Goal: Find contact information: Find contact information

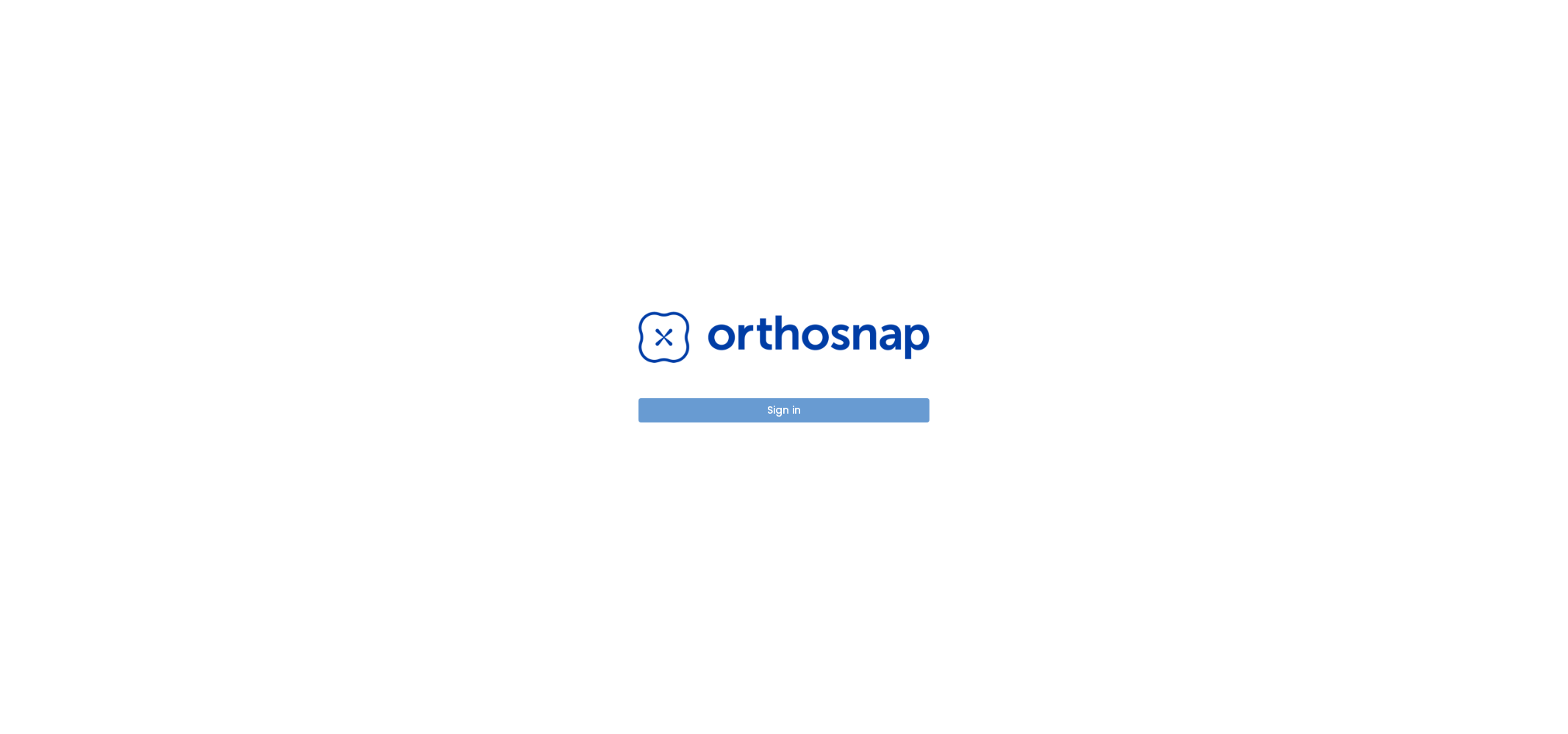
click at [808, 414] on button "Sign in" at bounding box center [784, 411] width 291 height 24
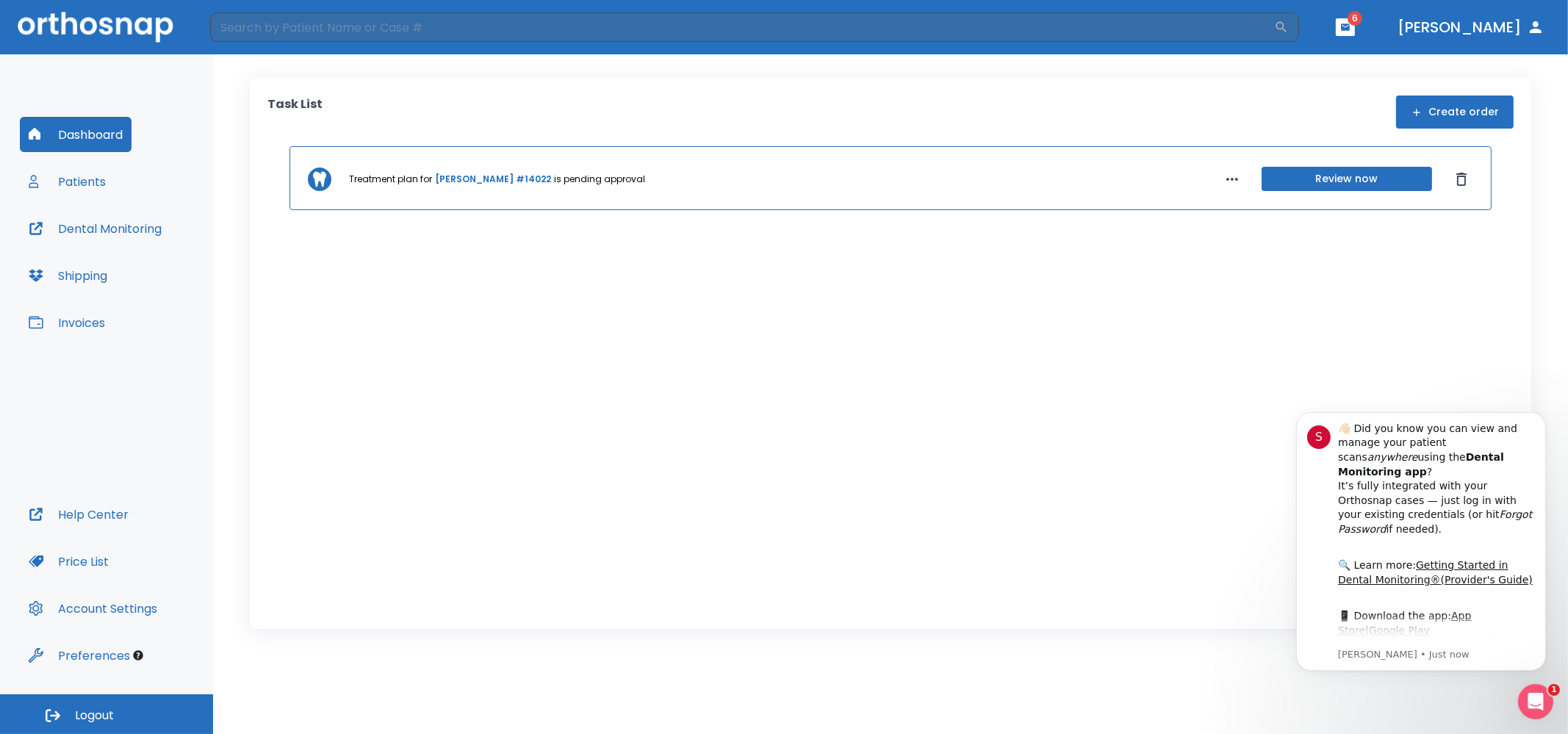
click at [1319, 177] on button "Review now" at bounding box center [1347, 179] width 171 height 24
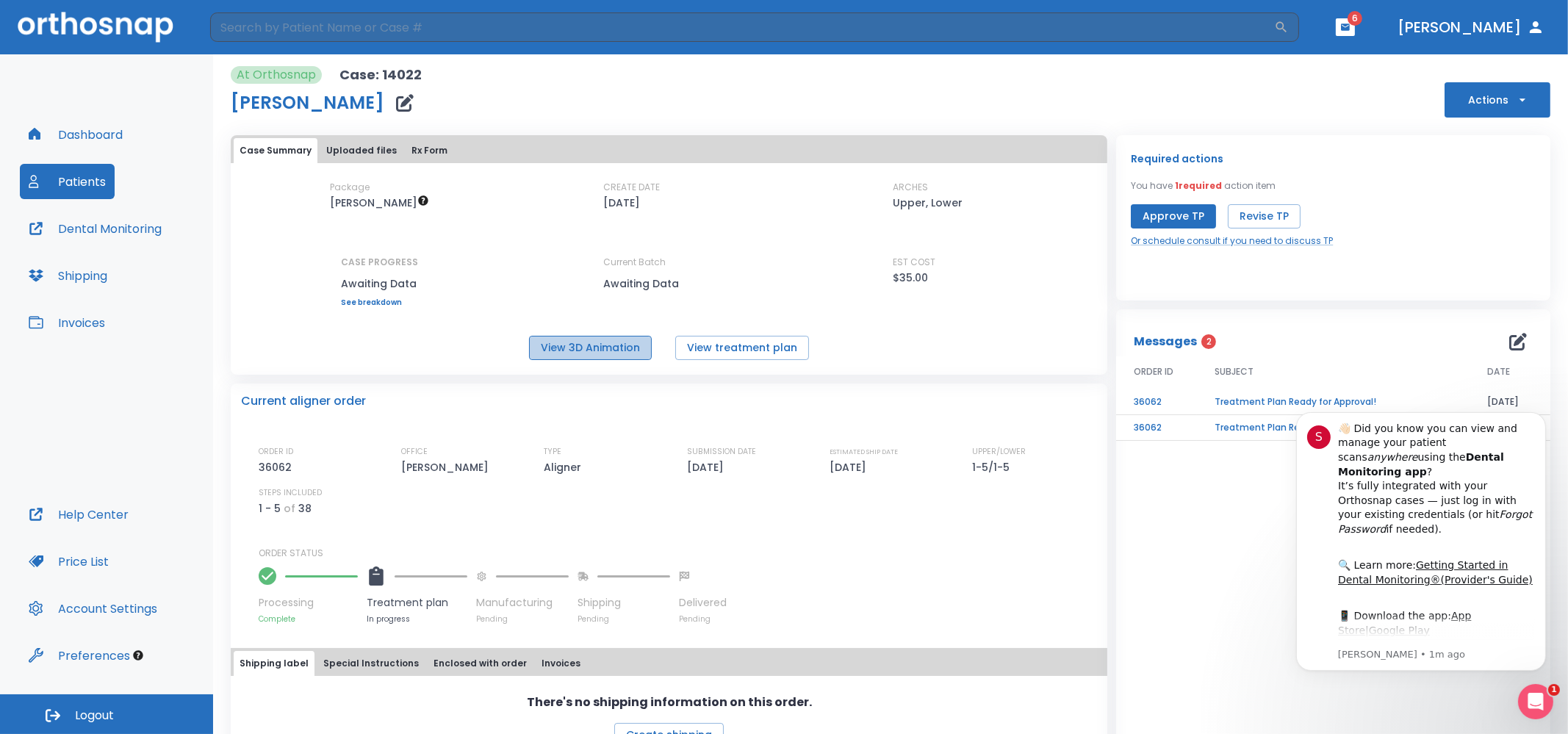
click at [610, 355] on button "View 3D Animation" at bounding box center [590, 348] width 123 height 24
click at [730, 356] on button "View treatment plan" at bounding box center [742, 348] width 134 height 24
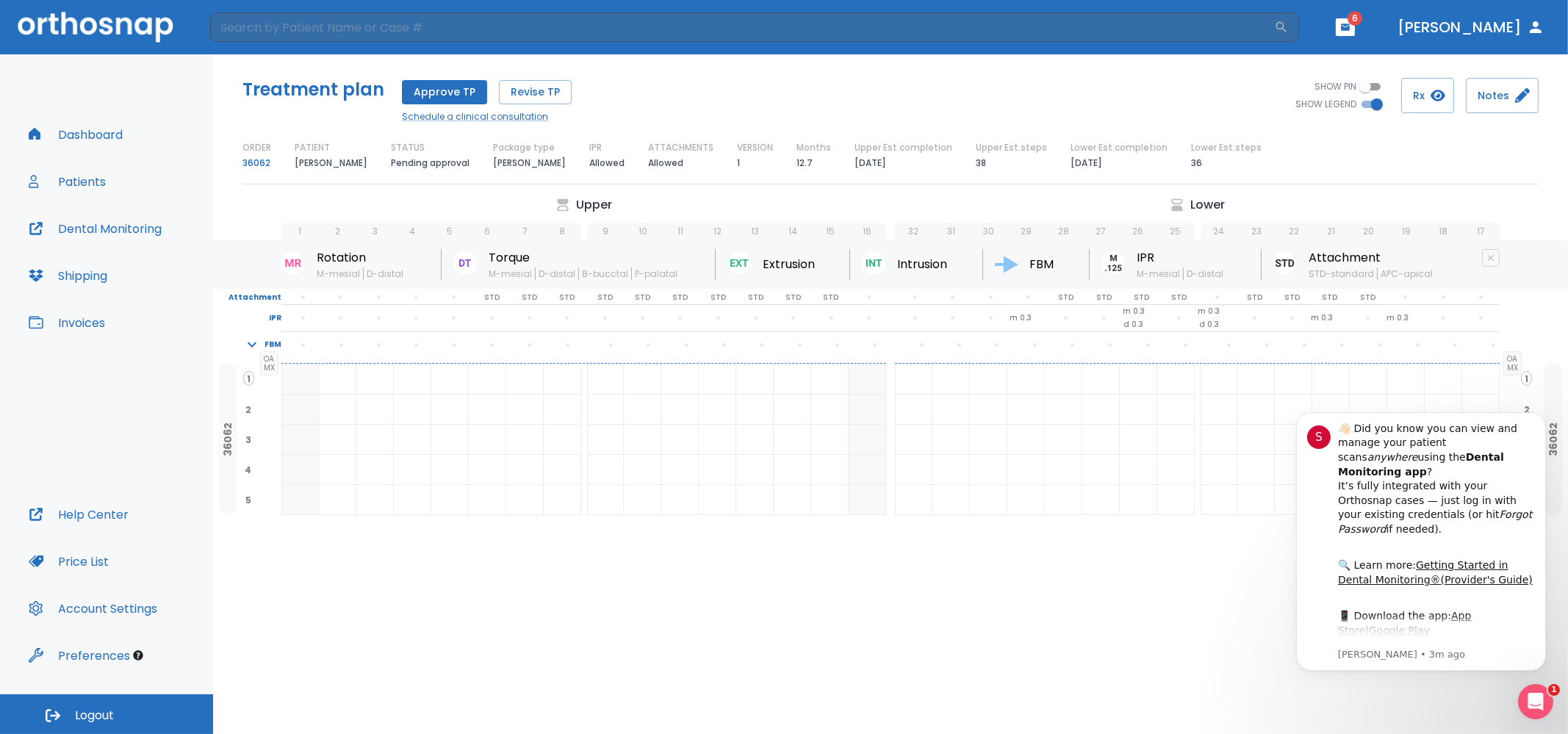
click at [1496, 20] on button "[PERSON_NAME]" at bounding box center [1471, 27] width 158 height 26
click at [1496, 23] on button "[PERSON_NAME]" at bounding box center [1471, 27] width 158 height 26
click at [1491, 26] on button "[PERSON_NAME]" at bounding box center [1471, 27] width 158 height 26
click at [1545, 27] on button "[PERSON_NAME]" at bounding box center [1471, 27] width 158 height 26
click at [1350, 28] on icon "button" at bounding box center [1345, 27] width 9 height 7
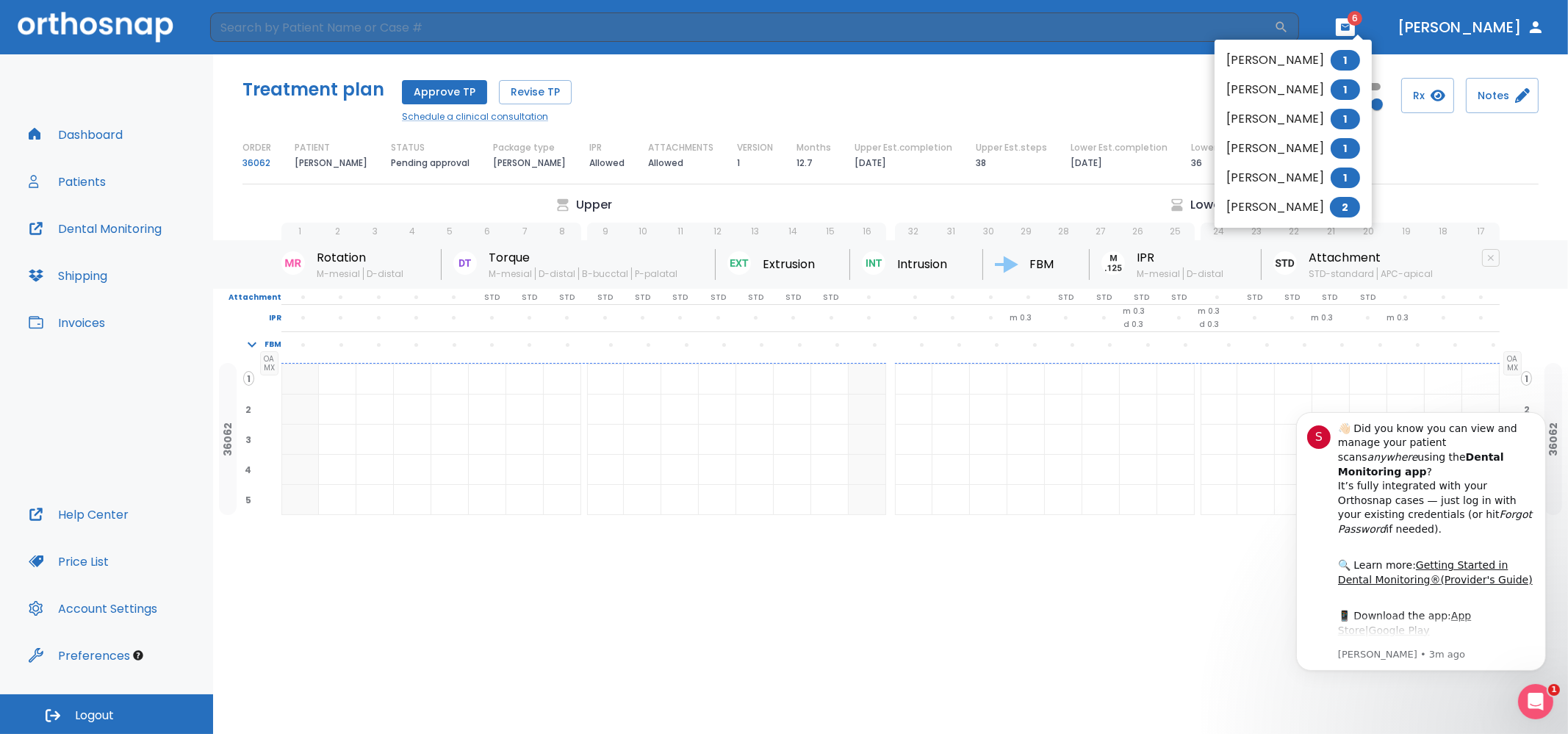
click at [1546, 196] on div at bounding box center [784, 367] width 1568 height 734
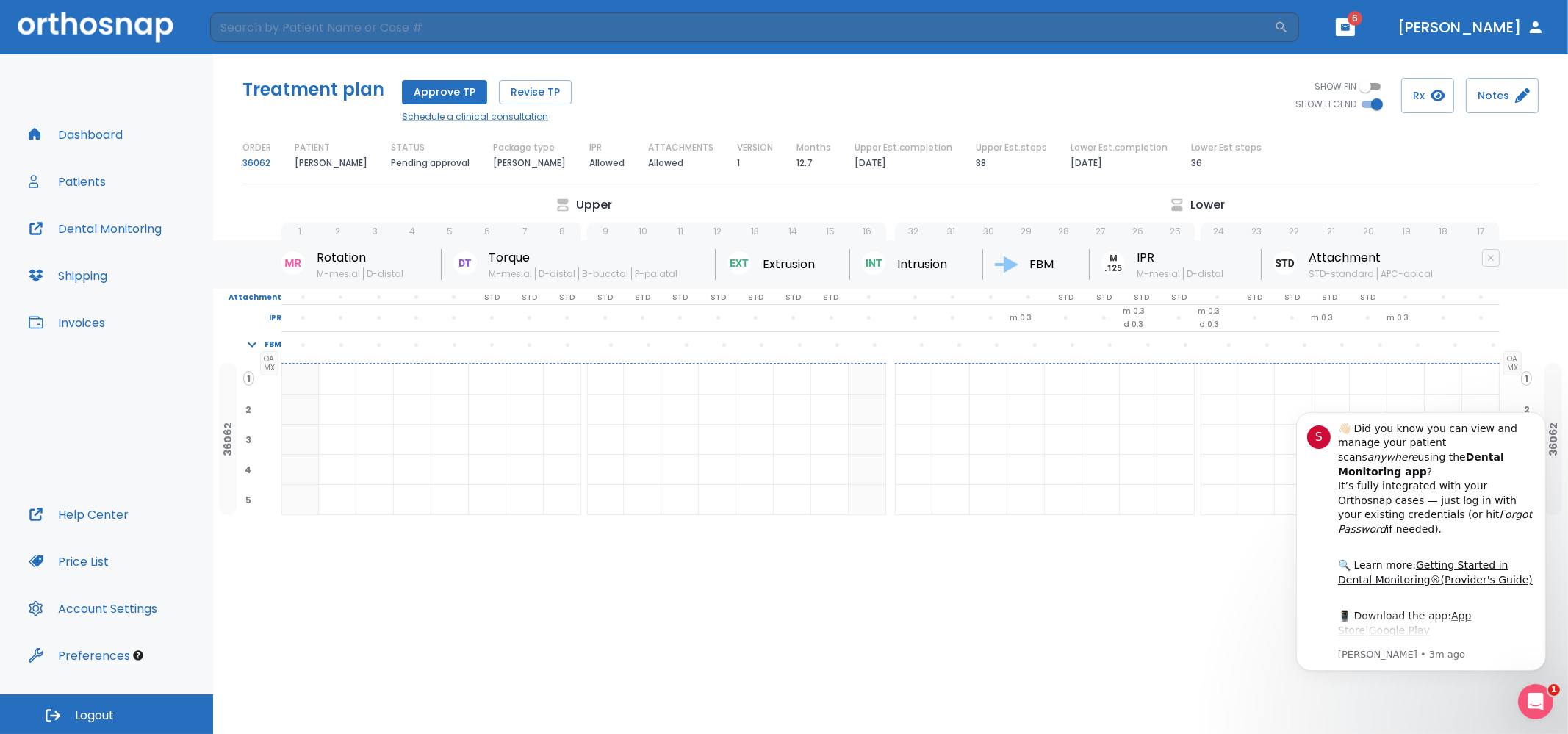
click at [105, 518] on button "Help Center" at bounding box center [78, 515] width 117 height 36
click at [1150, 35] on input "search" at bounding box center [741, 27] width 1064 height 30
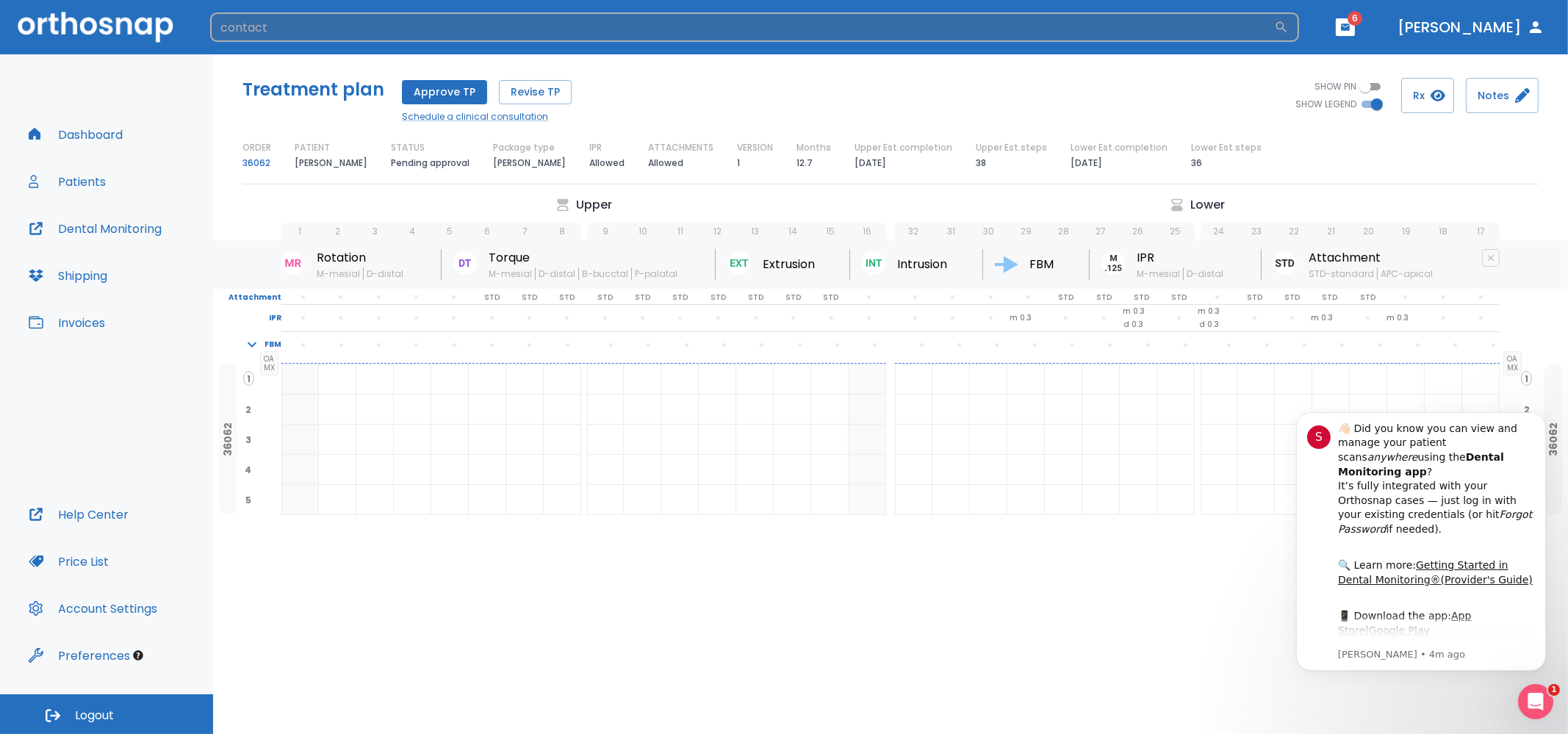
type input "contact"
click at [977, 24] on input "contact" at bounding box center [741, 27] width 1064 height 30
click at [1289, 26] on icon "button" at bounding box center [1281, 27] width 15 height 15
click at [1274, 20] on button "button" at bounding box center [1281, 27] width 15 height 15
click at [1545, 414] on button "Dismiss notification" at bounding box center [1541, 416] width 19 height 19
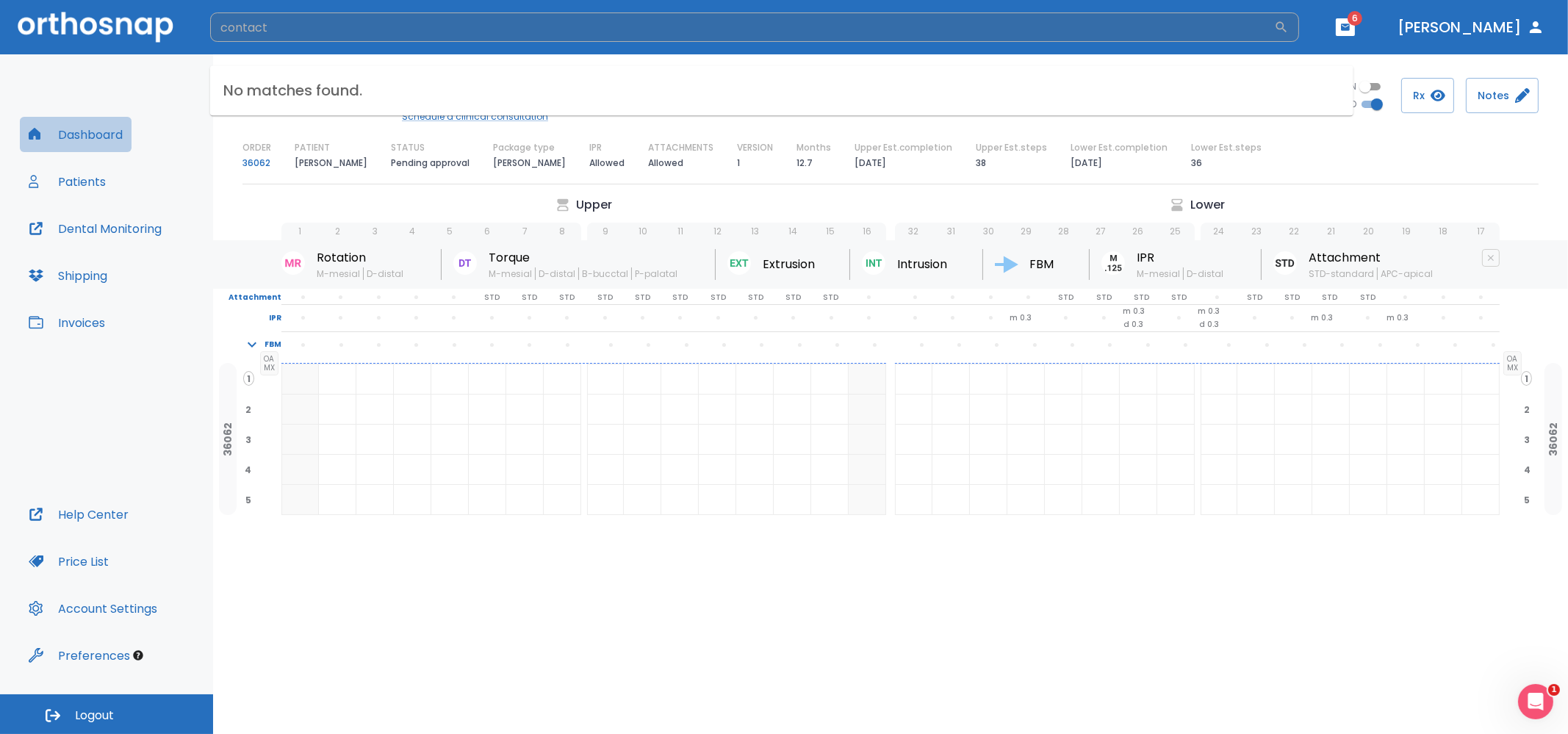
click at [120, 131] on button "Dashboard" at bounding box center [76, 134] width 111 height 36
